Goal: Task Accomplishment & Management: Use online tool/utility

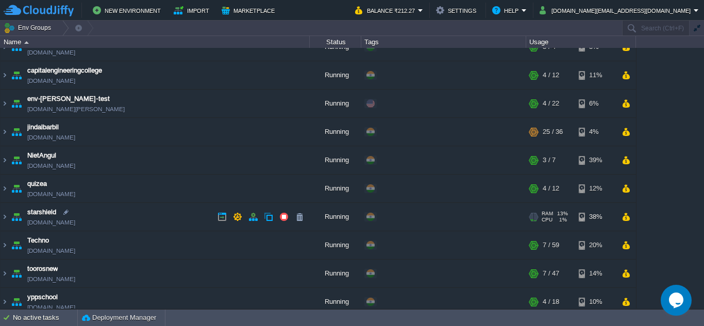
scroll to position [23, 0]
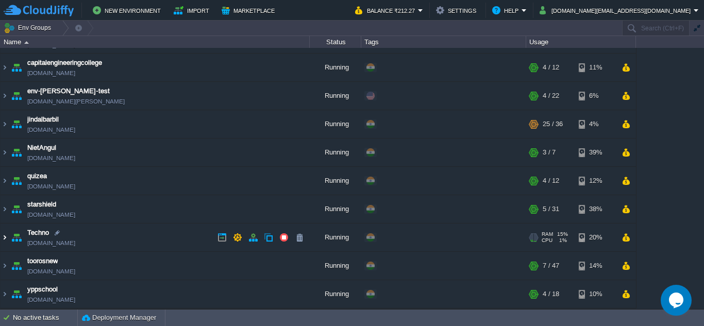
click at [4, 240] on img at bounding box center [5, 238] width 8 height 28
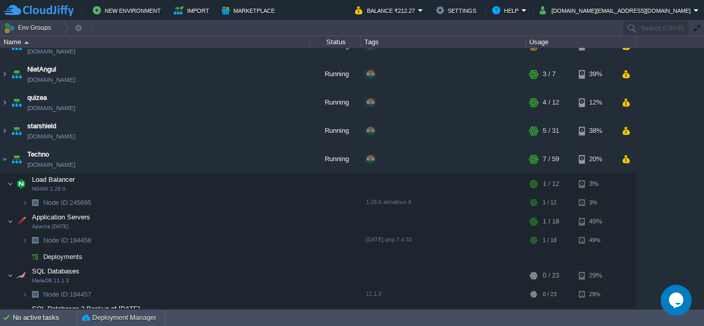
scroll to position [177, 0]
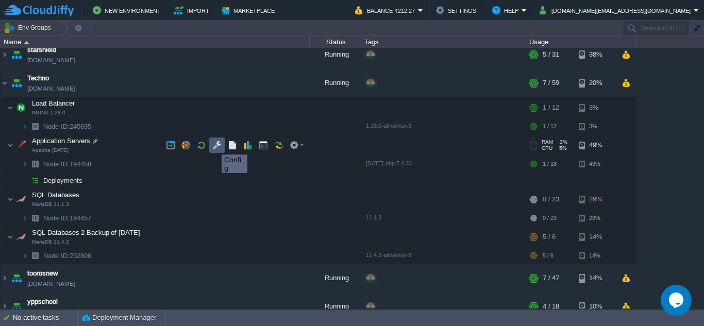
click at [214, 145] on button "button" at bounding box center [216, 145] width 9 height 9
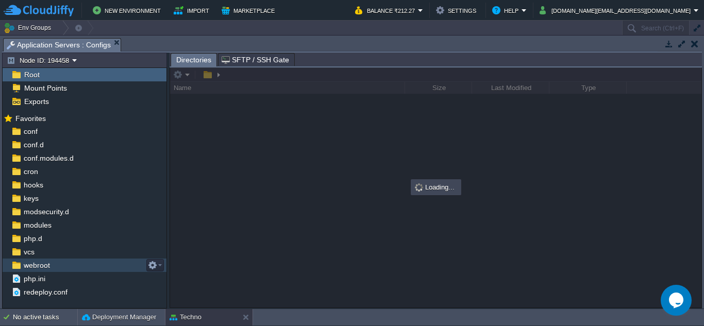
click at [69, 264] on div "webroot" at bounding box center [85, 265] width 164 height 13
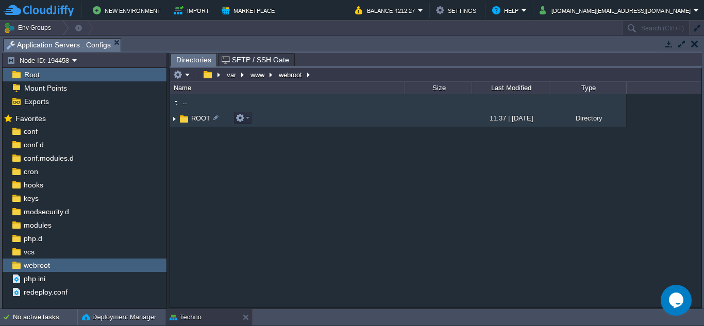
click at [175, 120] on img at bounding box center [174, 119] width 8 height 16
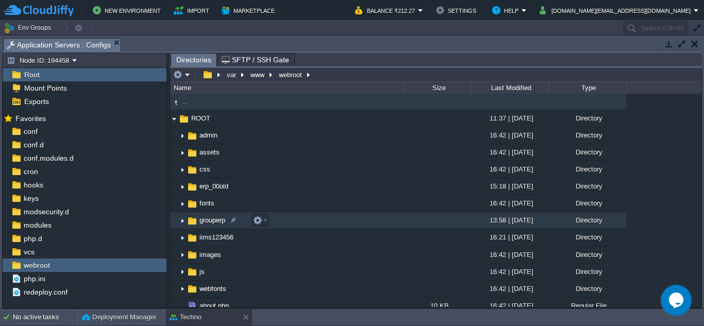
click at [182, 224] on img at bounding box center [182, 221] width 8 height 16
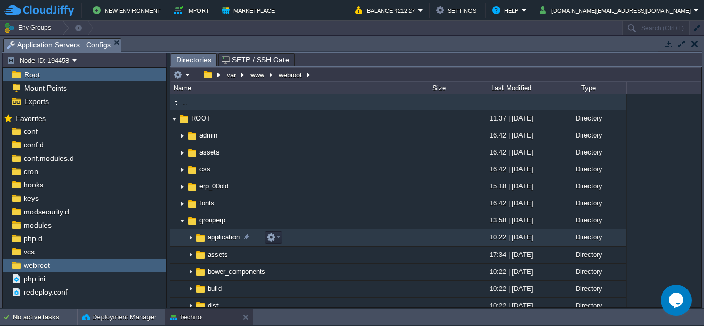
click at [193, 239] on img at bounding box center [191, 238] width 8 height 16
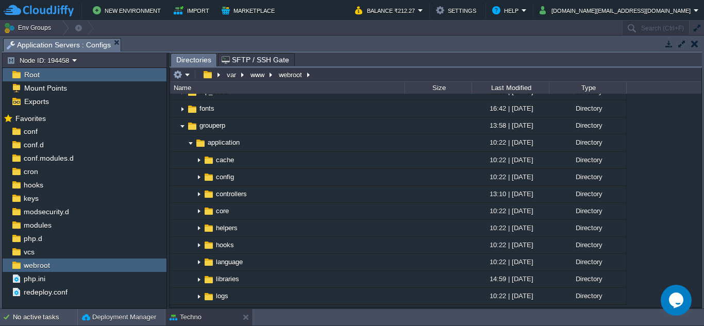
scroll to position [206, 0]
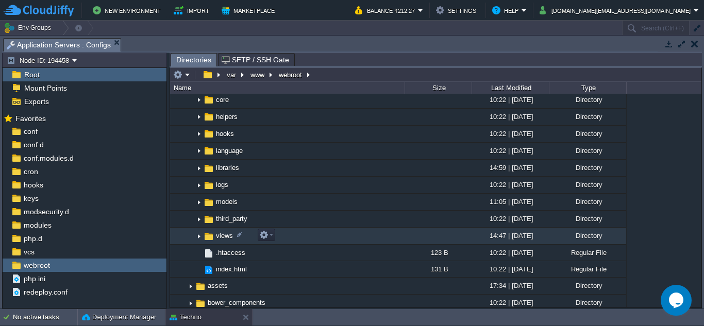
click at [200, 239] on img at bounding box center [199, 236] width 8 height 16
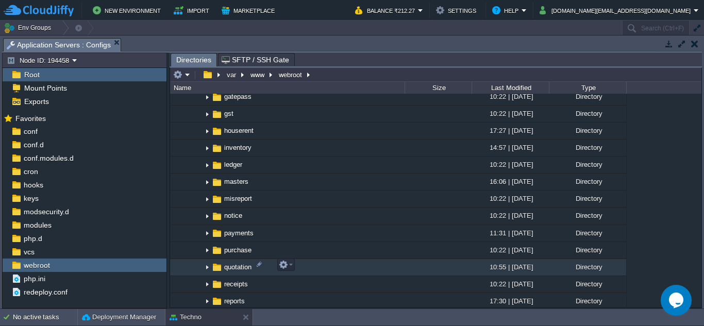
scroll to position [619, 0]
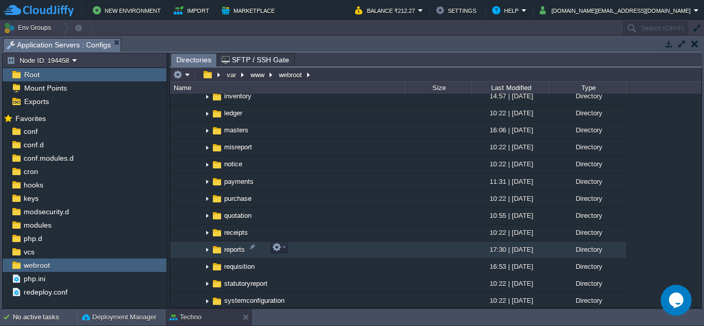
click at [207, 249] on img at bounding box center [207, 250] width 8 height 16
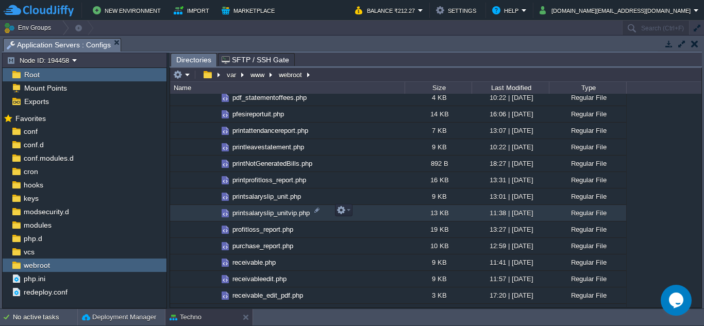
scroll to position [1341, 0]
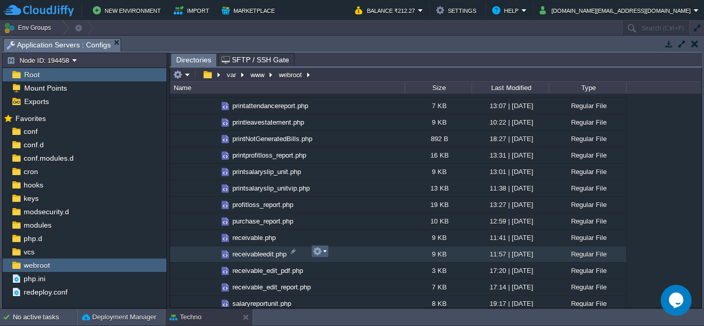
click at [325, 253] on em at bounding box center [320, 251] width 14 height 9
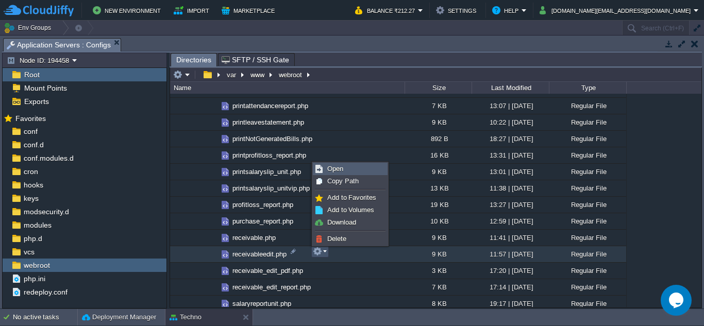
click at [329, 167] on span "Open" at bounding box center [335, 169] width 16 height 8
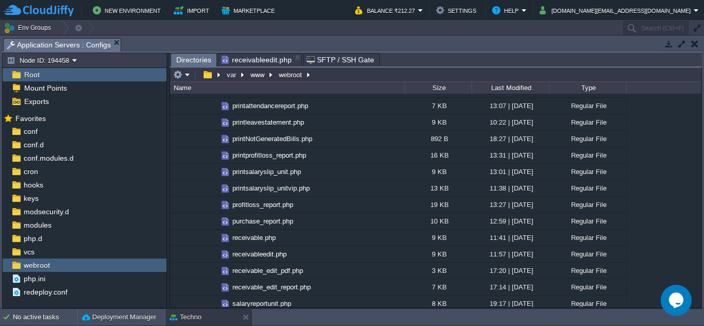
click at [202, 61] on span "Directories" at bounding box center [193, 60] width 35 height 13
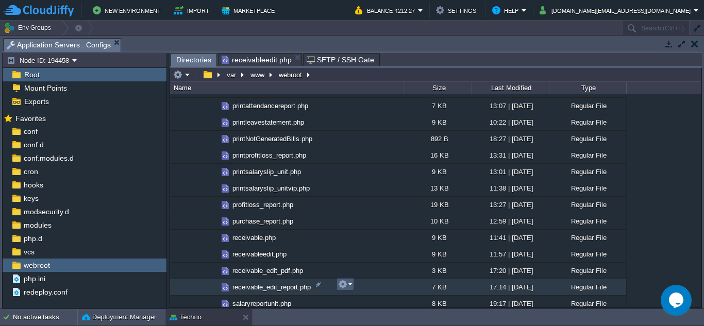
click at [350, 285] on em at bounding box center [345, 284] width 14 height 9
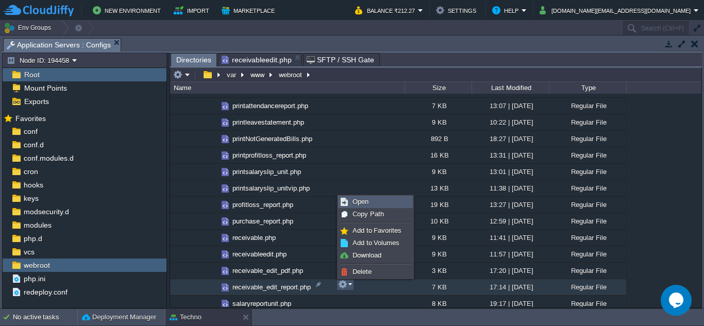
click at [369, 201] on link "Open" at bounding box center [376, 201] width 74 height 11
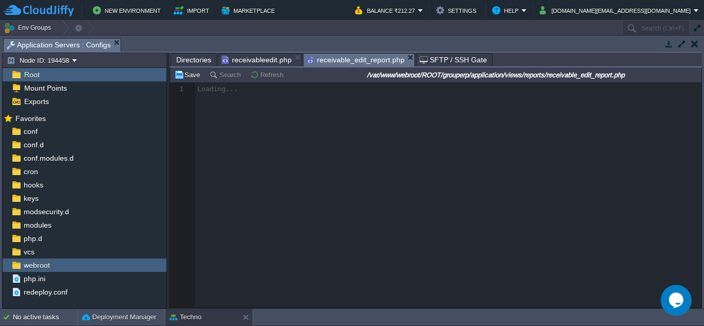
click at [267, 61] on span "receivableedit.php" at bounding box center [257, 60] width 70 height 12
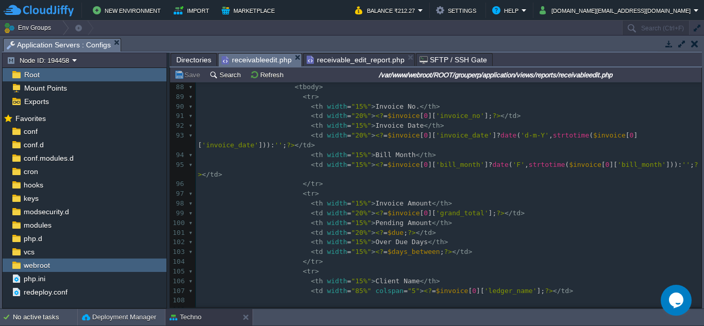
scroll to position [0, 0]
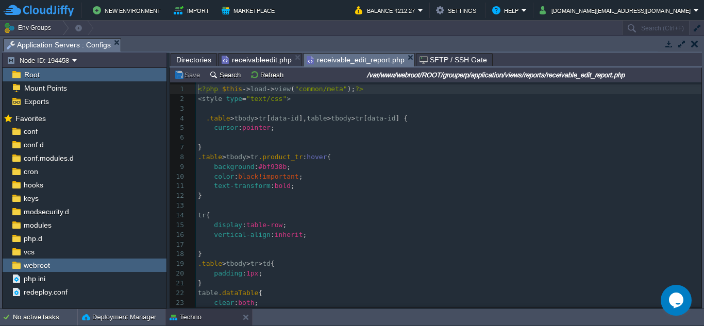
click at [367, 56] on span "receivable_edit_report.php" at bounding box center [356, 60] width 98 height 13
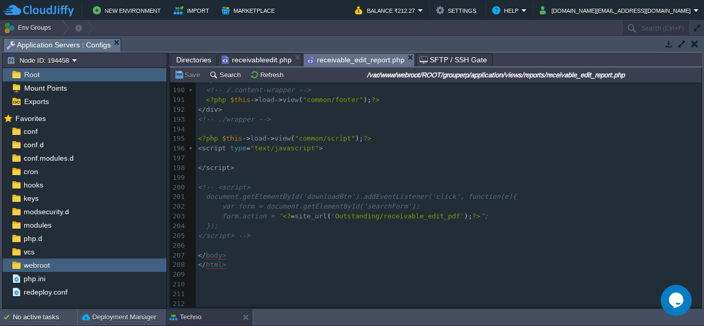
click at [199, 62] on span "Directories" at bounding box center [193, 60] width 35 height 12
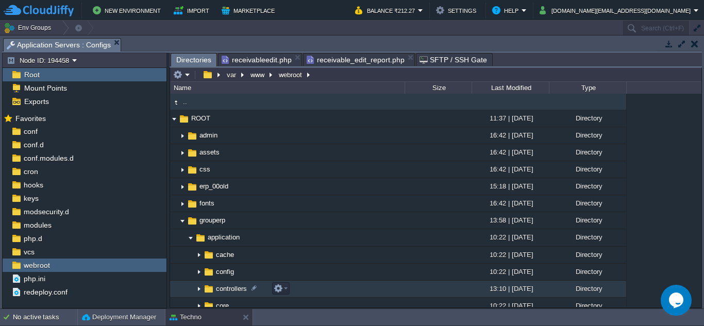
click at [197, 291] on img at bounding box center [199, 290] width 8 height 16
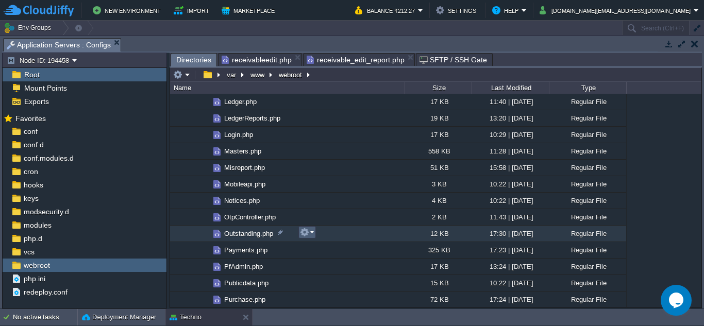
click at [310, 232] on em at bounding box center [307, 232] width 14 height 9
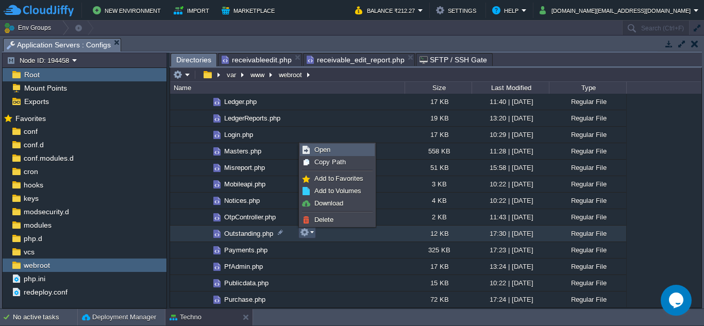
click at [328, 150] on span "Open" at bounding box center [323, 150] width 16 height 8
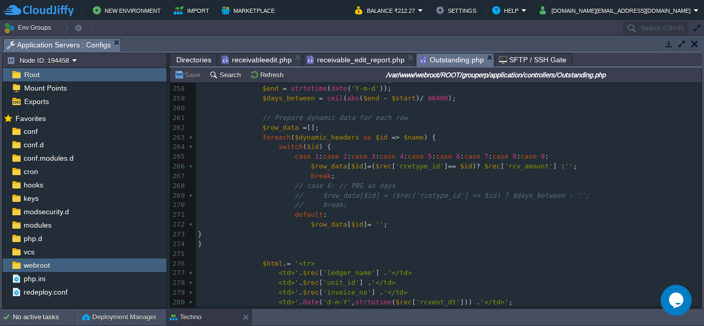
click at [552, 157] on div "306 <?php 244 <th>Bill No.</th> 245 <th>Bill Date</th>' ; 246 ​ 247 // Dynamic …" at bounding box center [449, 181] width 506 height 467
type textarea "case 10:"
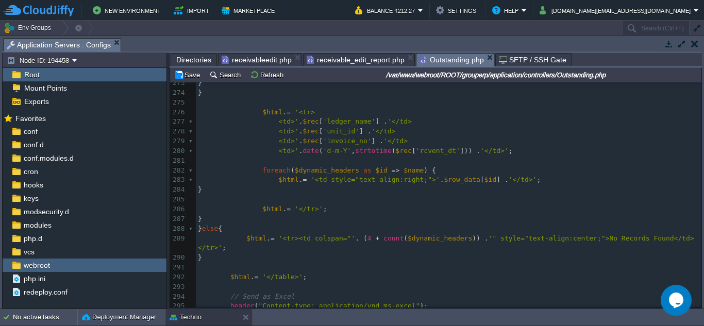
click at [462, 179] on span "$row_data" at bounding box center [462, 180] width 36 height 8
click at [479, 184] on div "xxxxxxxxxx 260 ​ 261 // Prepare dynamic data for each row 262 $row_data = []; 2…" at bounding box center [449, 180] width 506 height 457
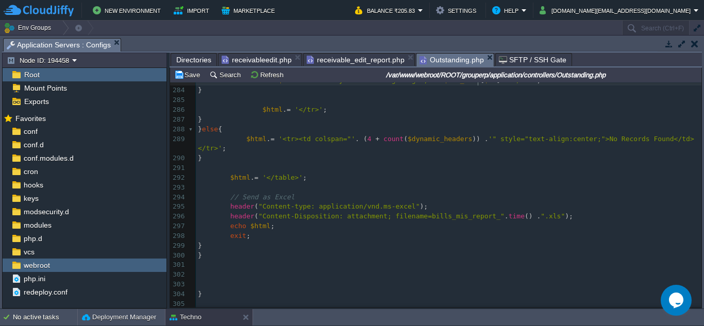
scroll to position [2627, 0]
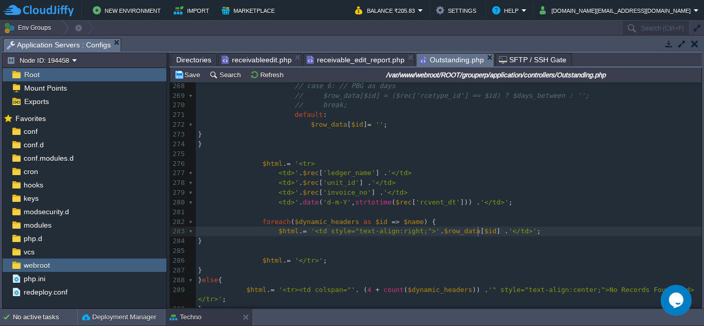
click at [399, 230] on div "xxxxxxxxxx 260 ​ 261 // Prepare dynamic data for each row 262 $row_data = []; 2…" at bounding box center [449, 237] width 506 height 467
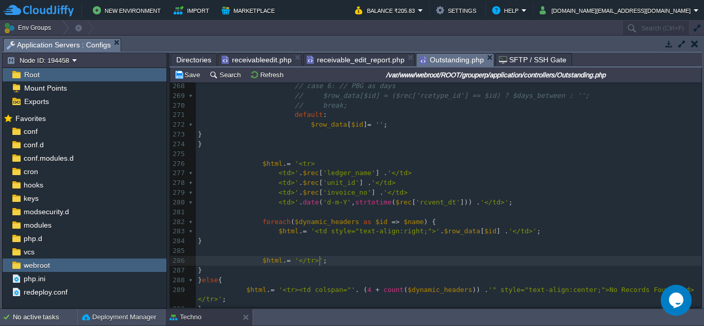
click at [428, 259] on pre "$html . = '</tr>' ;" at bounding box center [449, 261] width 506 height 10
click at [340, 63] on span "receivable_edit_report.php" at bounding box center [356, 60] width 98 height 12
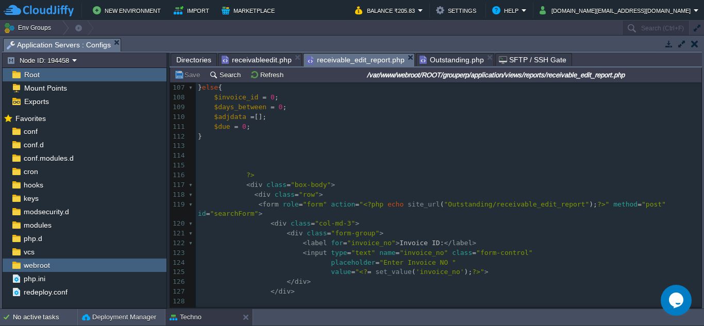
scroll to position [996, 0]
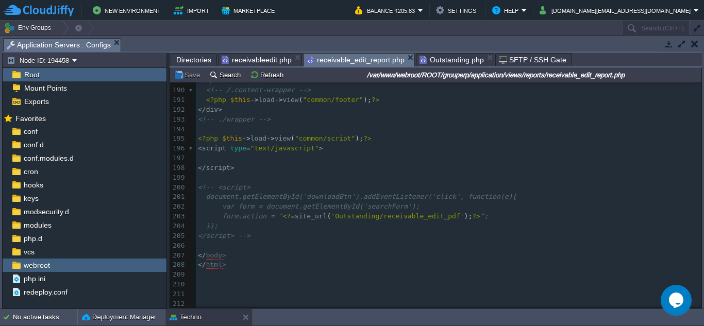
click at [445, 62] on span "Outstanding.php" at bounding box center [452, 60] width 64 height 12
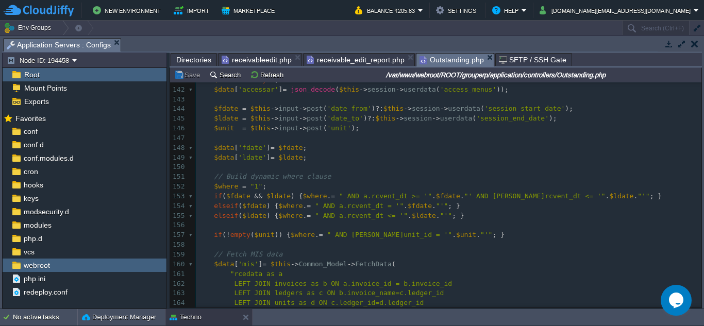
click at [203, 59] on span "Directories" at bounding box center [193, 60] width 35 height 12
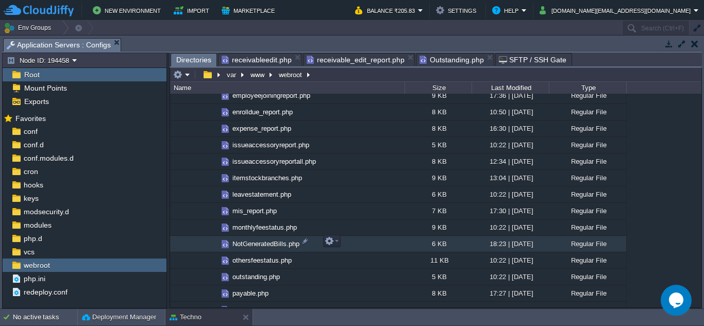
scroll to position [1959, 0]
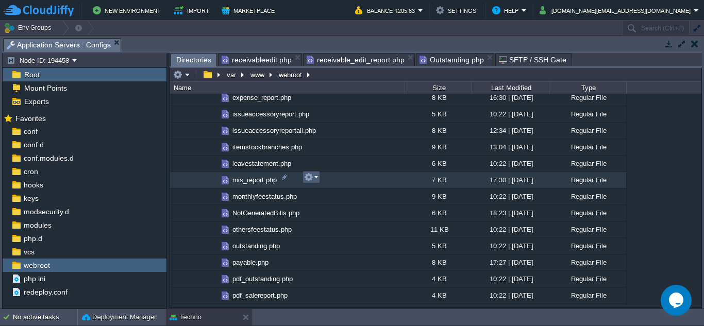
click at [316, 179] on em at bounding box center [311, 177] width 14 height 9
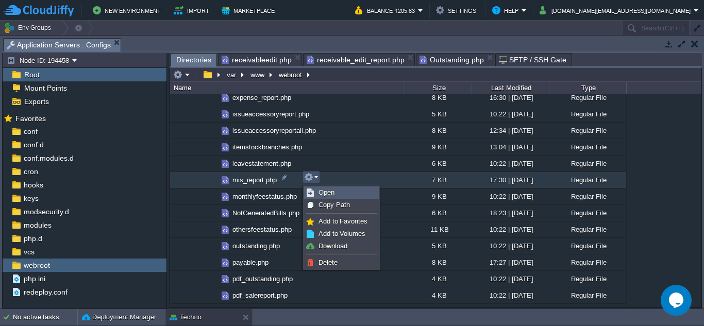
click at [332, 192] on span "Open" at bounding box center [327, 193] width 16 height 8
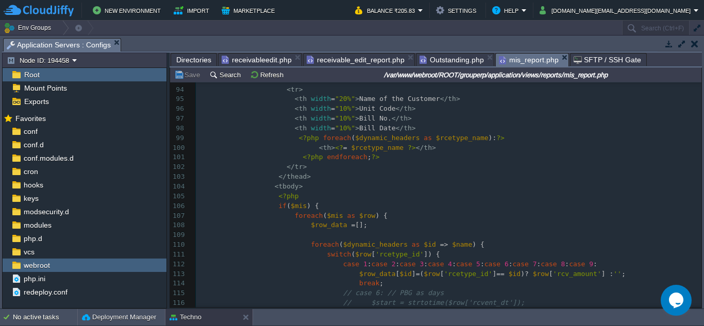
scroll to position [1031, 0]
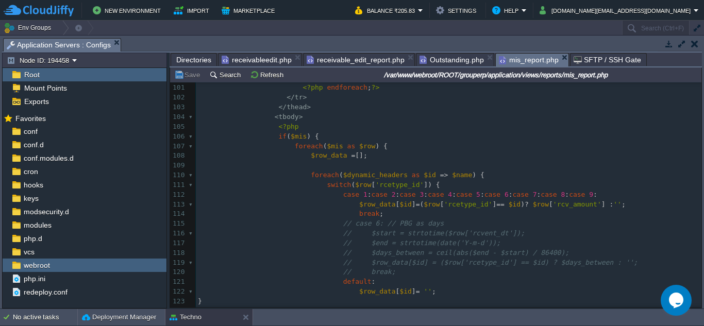
drag, startPoint x: 601, startPoint y: 194, endPoint x: 601, endPoint y: 199, distance: 5.2
click at [601, 195] on pre "case 1 : case 2 : case 3 : case 4 : case 5 : case 6 : case 7 : case 8 : case 9 :" at bounding box center [449, 195] width 506 height 10
type textarea "case 10:"
click at [634, 196] on pre "case 1 : case 2 : case 3 : case 4 : case 5 : case 6 : case 7 : case 8 : case 9 …" at bounding box center [449, 195] width 506 height 10
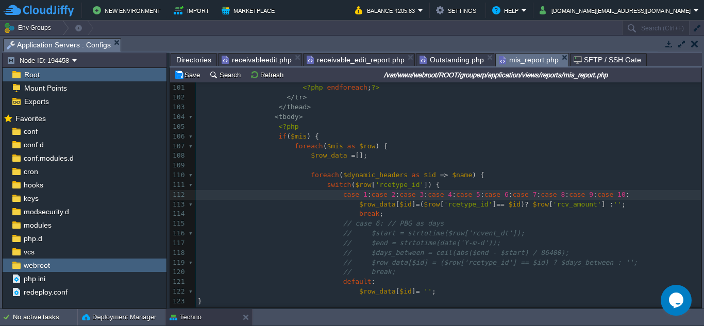
scroll to position [1082, 0]
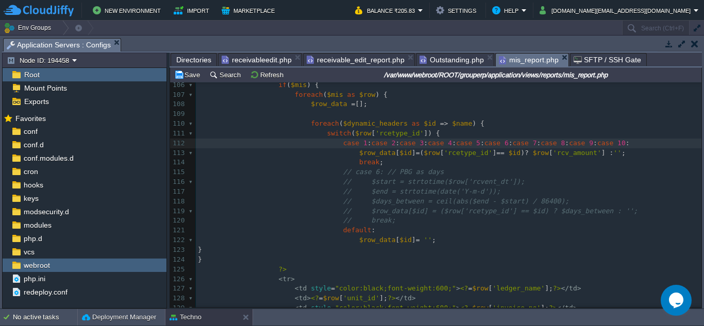
click at [502, 150] on div "xxxxxxxxxx <?php $this -> load -> view ( "common/meta" ); ?> 80 81 < div class …" at bounding box center [449, 75] width 506 height 554
click at [466, 157] on span "'rcetype_id'" at bounding box center [468, 153] width 48 height 8
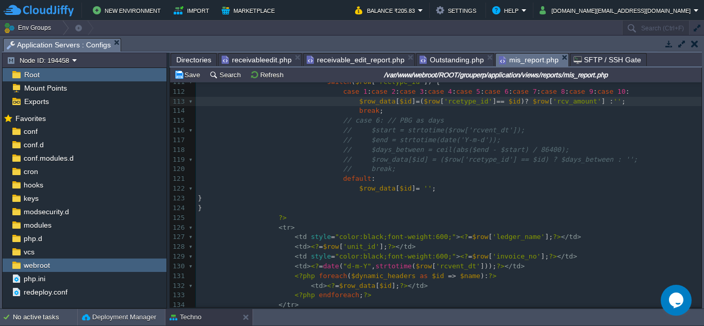
click at [533, 180] on pre "default :" at bounding box center [449, 179] width 506 height 10
click at [614, 94] on span at bounding box center [616, 92] width 4 height 8
click at [585, 93] on div "xxxxxxxxxx <?php $this -> load -> view ( "common/meta" ); ?> 101 <?php endforea…" at bounding box center [449, 242] width 506 height 525
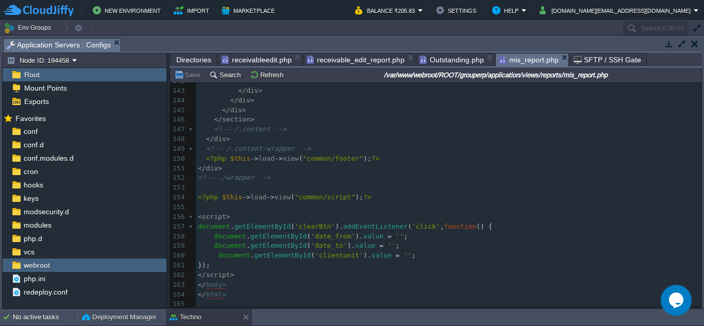
click at [549, 177] on pre "<!-- ./wrapper -->" at bounding box center [449, 178] width 506 height 10
click at [441, 62] on span "Outstanding.php" at bounding box center [452, 60] width 64 height 12
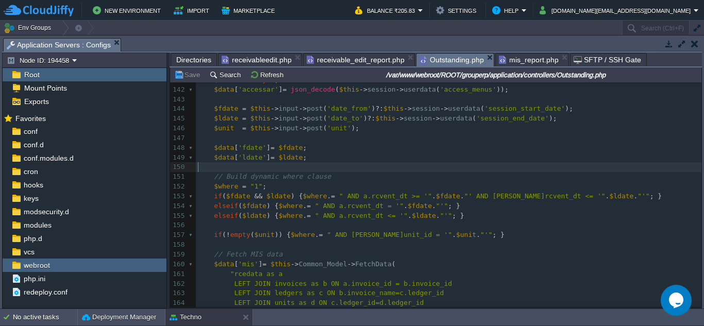
click at [435, 167] on pre "​" at bounding box center [449, 167] width 506 height 10
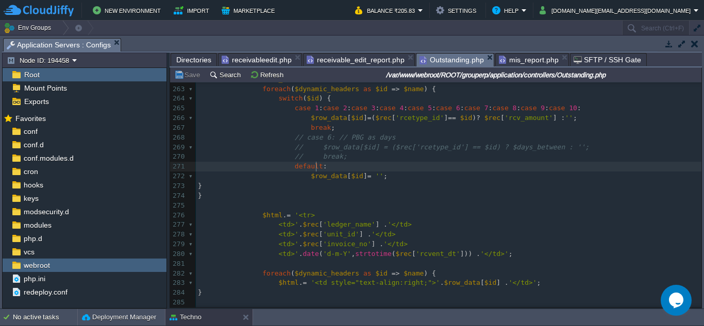
click at [489, 171] on pre "default :" at bounding box center [449, 167] width 506 height 10
click at [383, 63] on span "receivable_edit_report.php" at bounding box center [356, 60] width 98 height 12
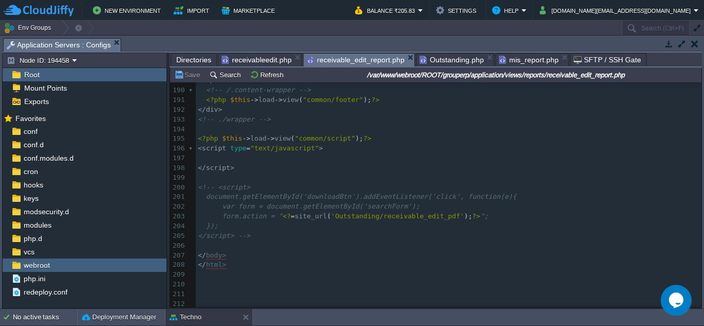
click at [422, 187] on pre "<!-- <script>" at bounding box center [449, 188] width 506 height 10
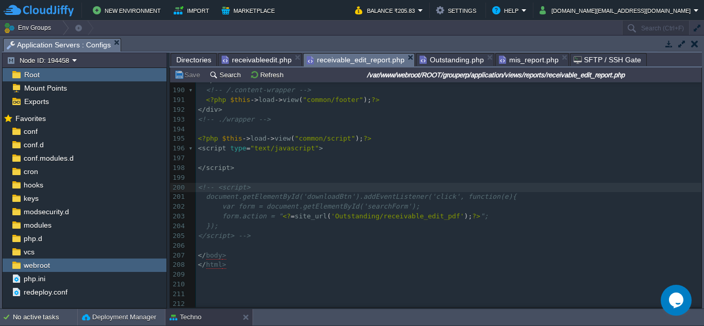
click at [264, 59] on span "receivableedit.php" at bounding box center [257, 60] width 70 height 12
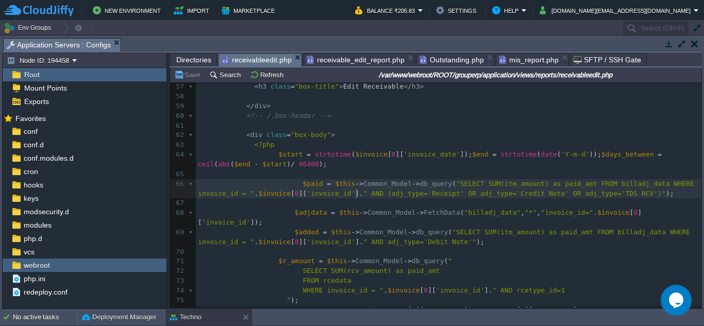
click at [357, 199] on div "209 <?php $this -> load -> view ( "common/meta" ); ?> 47 < div class = "content…" at bounding box center [449, 198] width 506 height 427
click at [403, 54] on div "receivable_edit_report.php" at bounding box center [359, 59] width 112 height 13
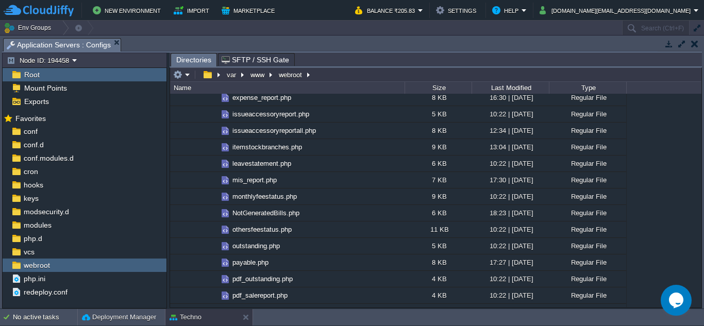
click at [695, 45] on button "button" at bounding box center [694, 43] width 7 height 9
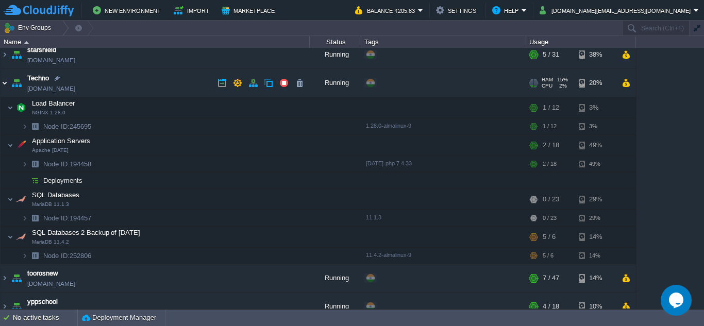
click at [2, 83] on img at bounding box center [5, 83] width 8 height 28
